Goal: Information Seeking & Learning: Check status

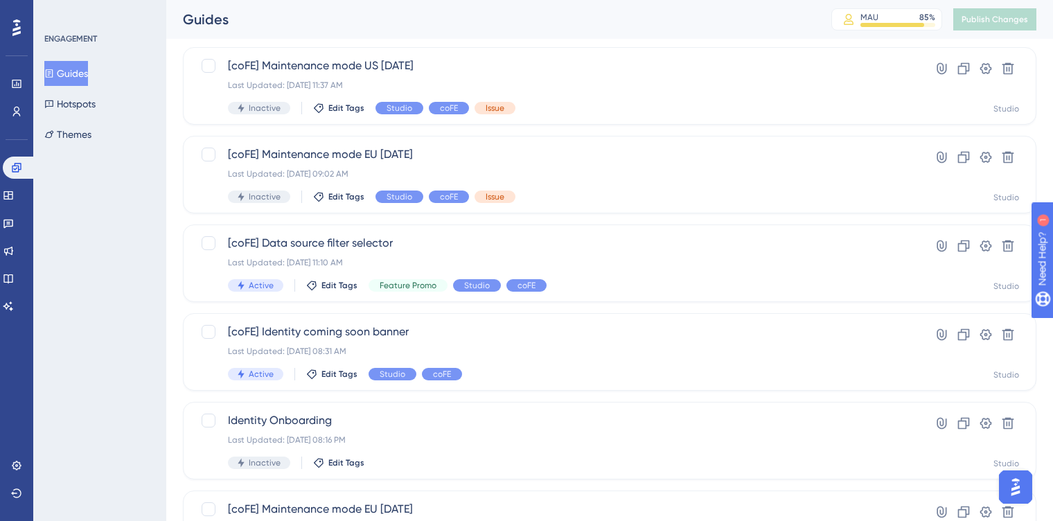
scroll to position [261, 0]
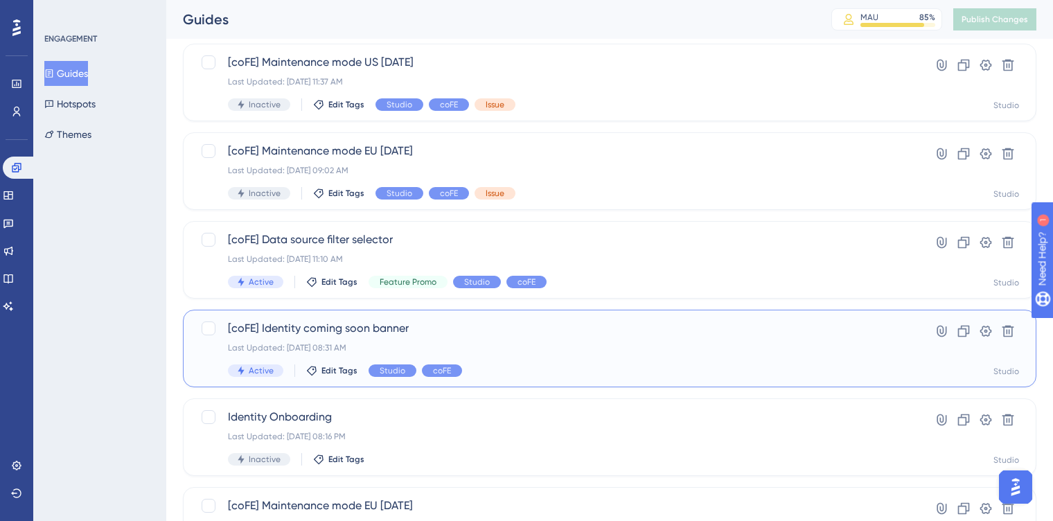
click at [503, 364] on div "Active Edit Tags Studio coFE" at bounding box center [554, 370] width 653 height 12
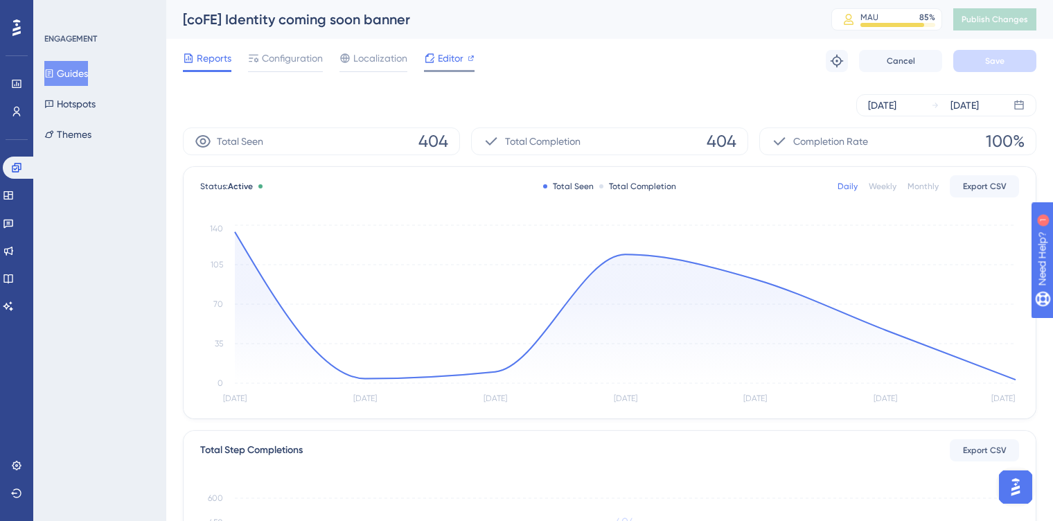
click at [448, 61] on span "Editor" at bounding box center [451, 58] width 26 height 17
click at [885, 358] on icon at bounding box center [625, 307] width 781 height 151
click at [885, 325] on circle at bounding box center [885, 329] width 11 height 11
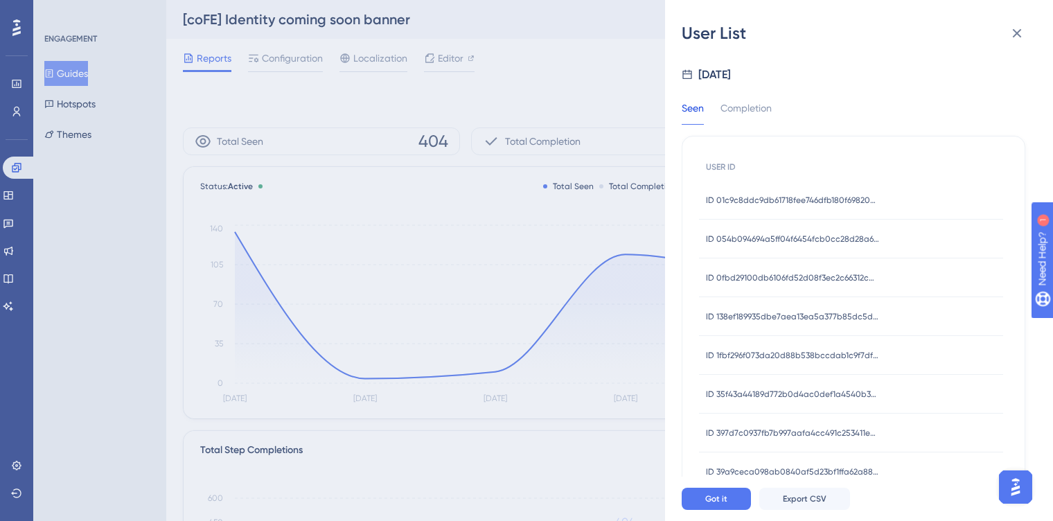
scroll to position [25, 0]
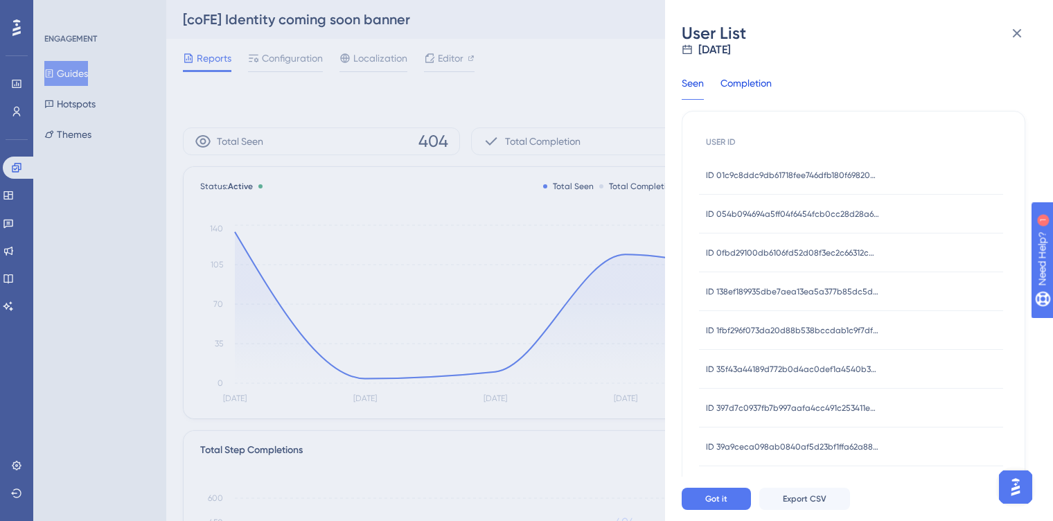
click at [765, 89] on div "Completion" at bounding box center [746, 87] width 51 height 25
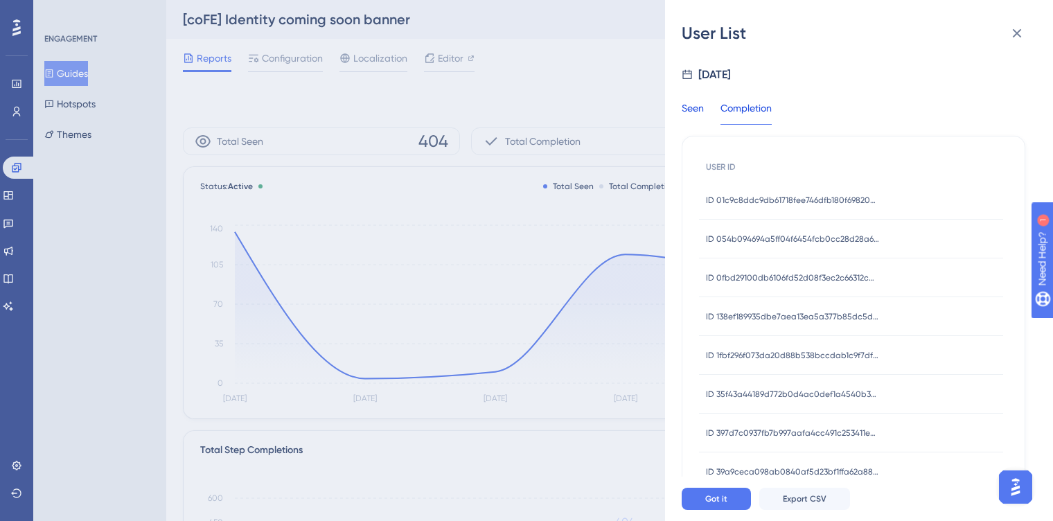
click at [696, 116] on div "Seen" at bounding box center [693, 112] width 22 height 25
click at [755, 197] on span "ID 01c9c8ddc9db61718fee746dfb180f69820b0975d510b6d7aa8e80c45b442ee9" at bounding box center [792, 200] width 173 height 11
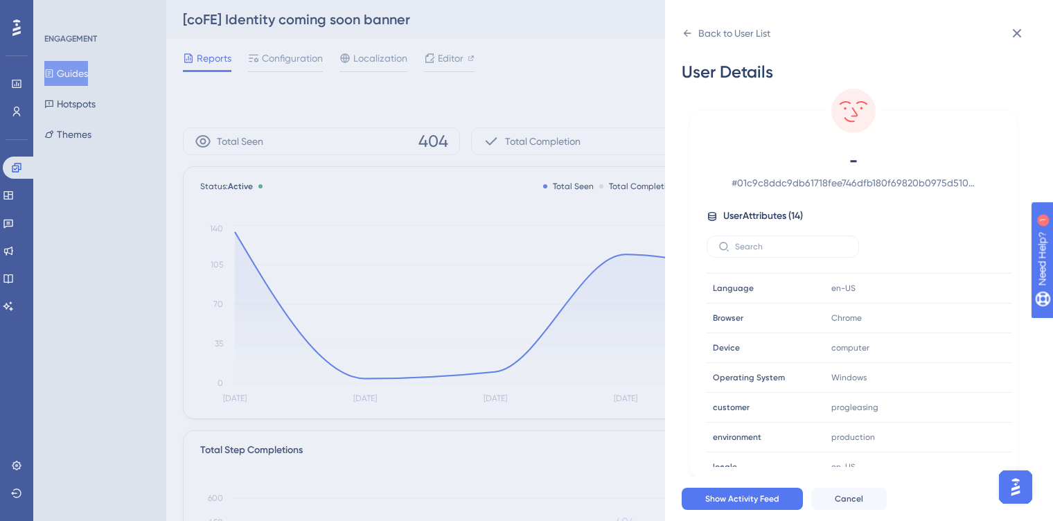
scroll to position [213, 0]
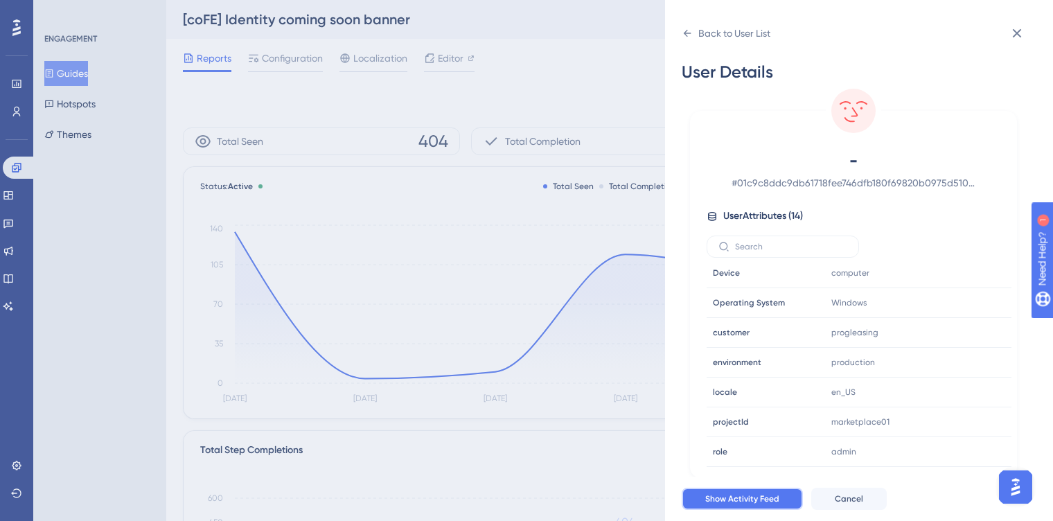
click at [732, 501] on span "Show Activity Feed" at bounding box center [742, 498] width 74 height 11
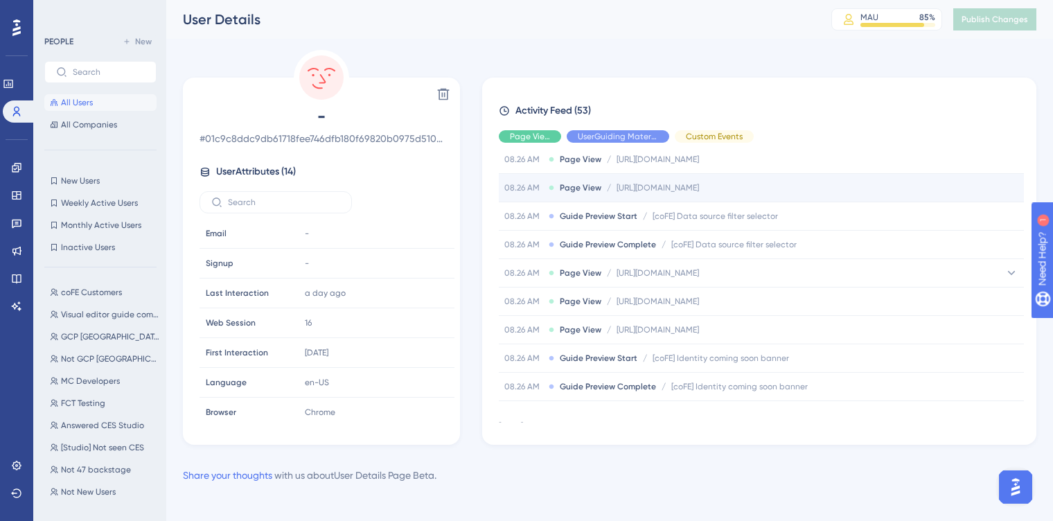
scroll to position [87, 0]
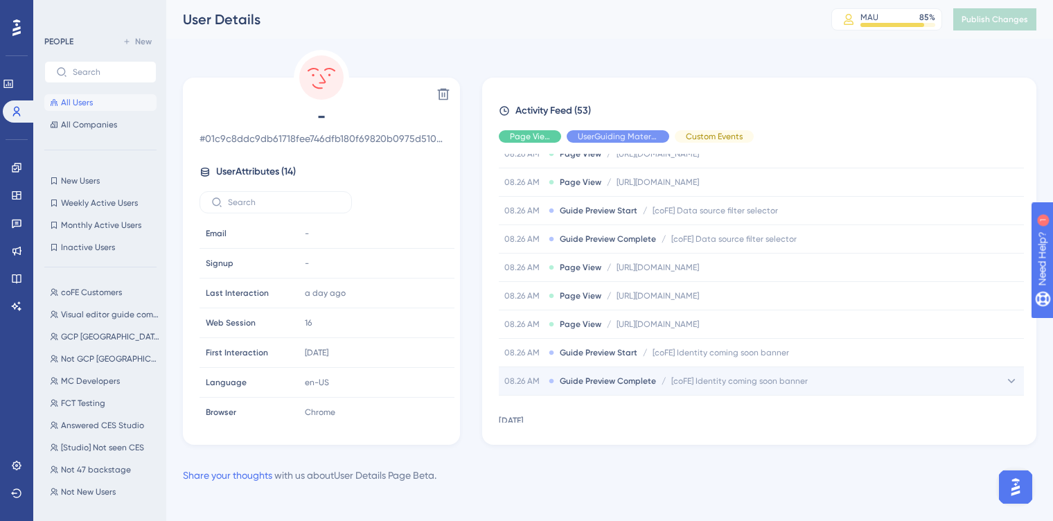
click at [1005, 382] on icon at bounding box center [1012, 381] width 14 height 14
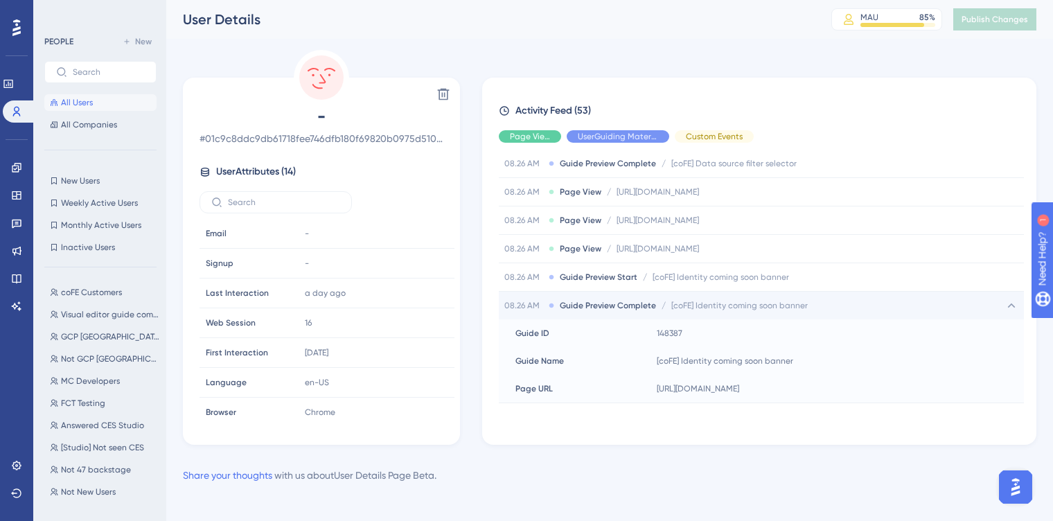
scroll to position [168, 0]
